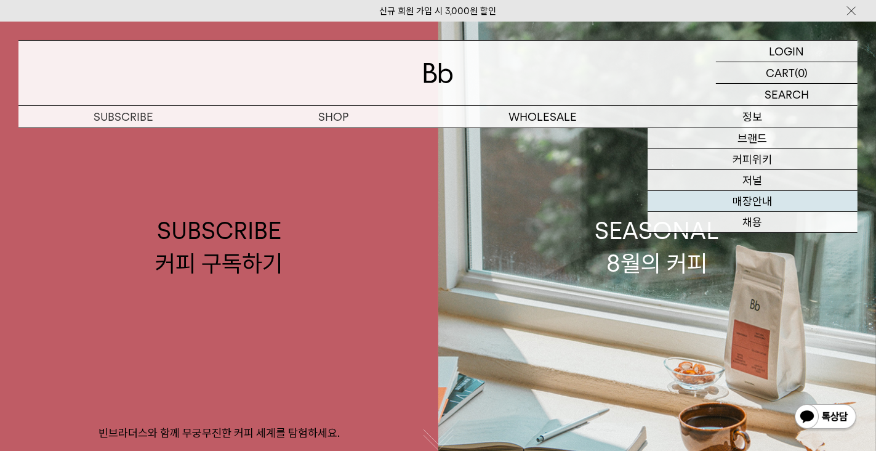
click at [762, 204] on link "매장안내" at bounding box center [753, 201] width 210 height 21
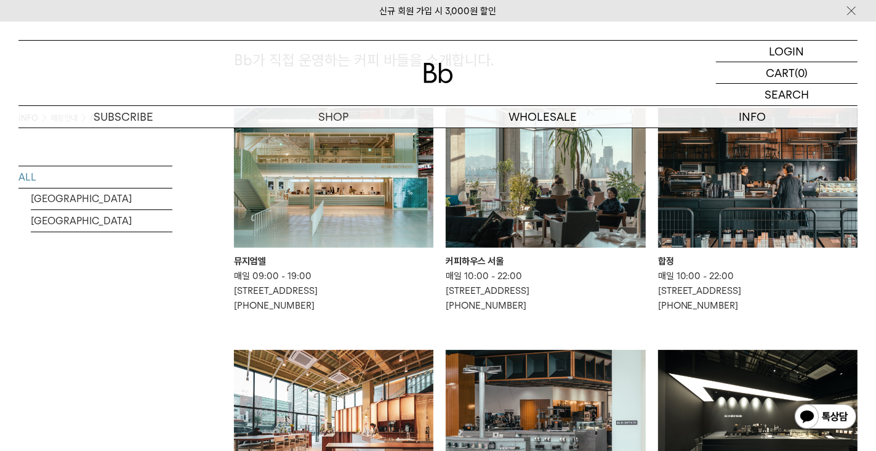
scroll to position [62, 0]
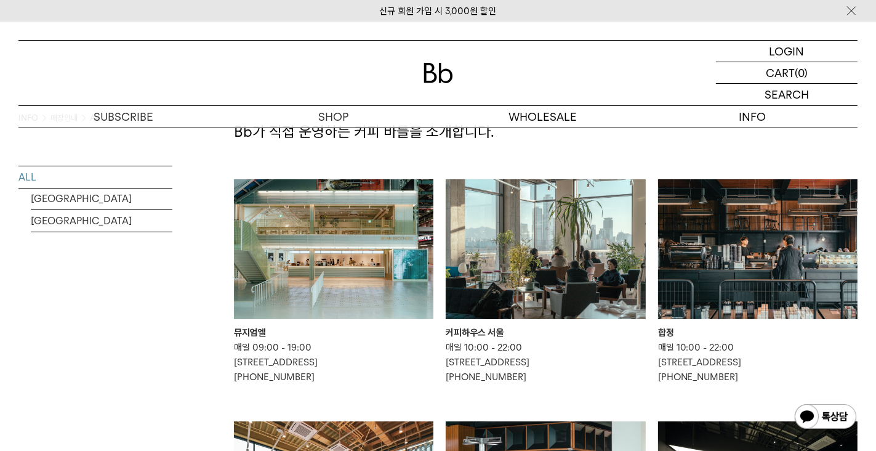
click at [543, 264] on img at bounding box center [546, 249] width 200 height 140
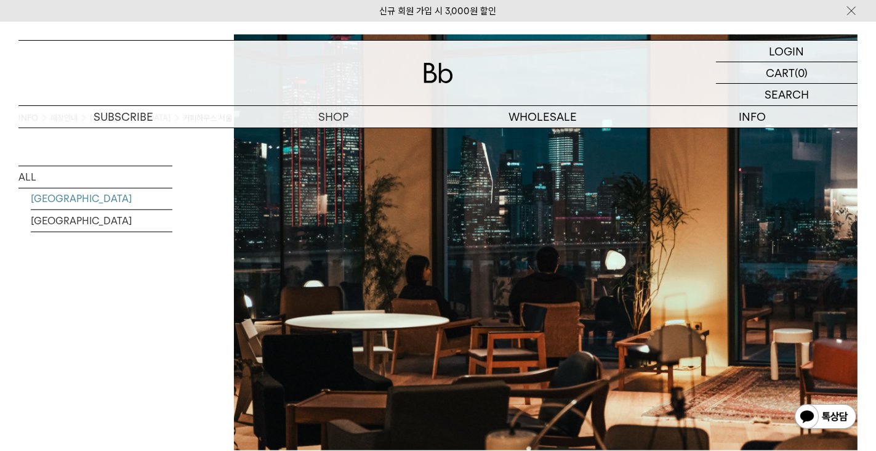
scroll to position [843, 0]
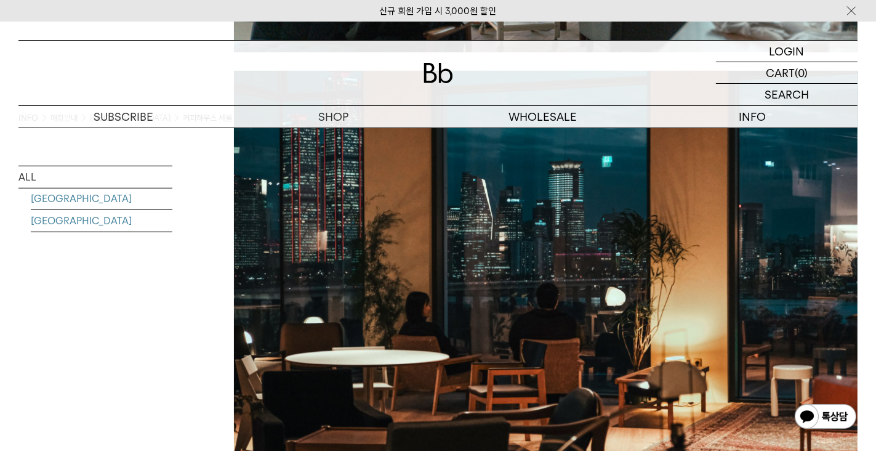
click at [60, 224] on link "MALAYSIA" at bounding box center [102, 221] width 142 height 22
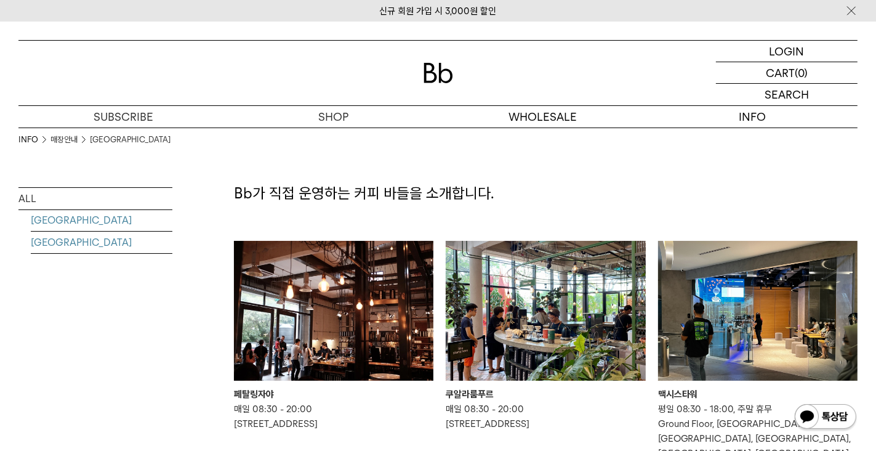
click at [54, 220] on link "SOUTH KOREA" at bounding box center [102, 220] width 142 height 22
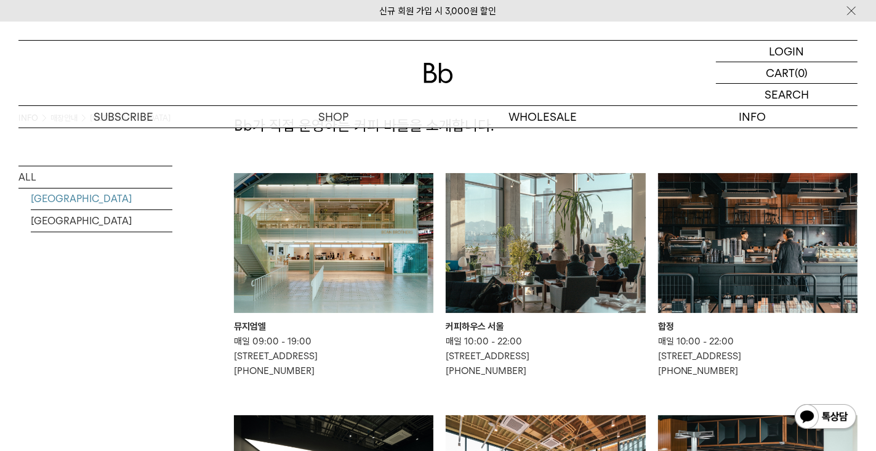
scroll to position [62, 0]
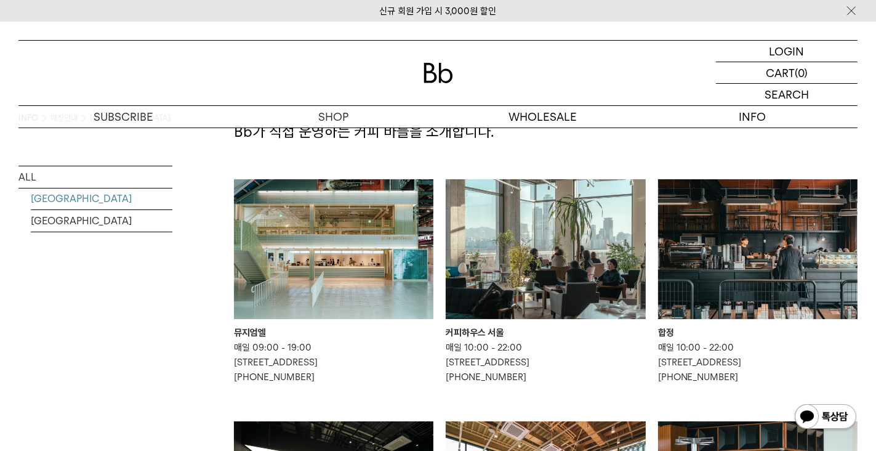
click at [552, 273] on img at bounding box center [546, 249] width 200 height 140
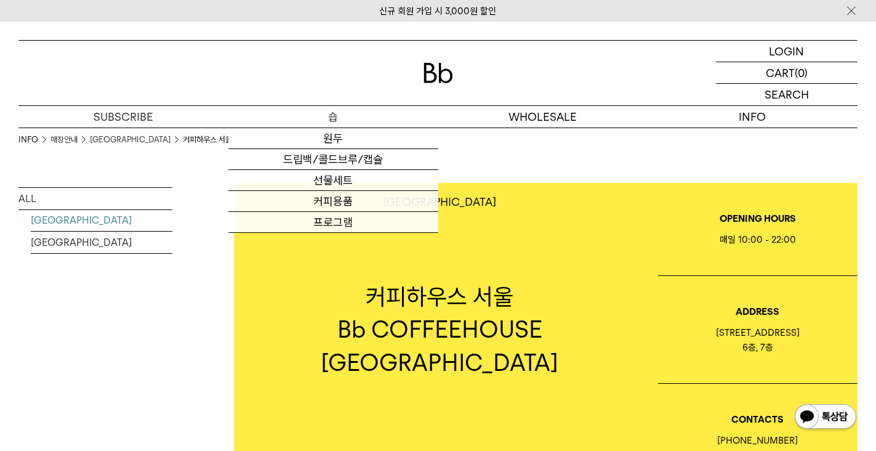
click at [333, 117] on p "숍" at bounding box center [333, 117] width 210 height 22
